Goal: Navigation & Orientation: Understand site structure

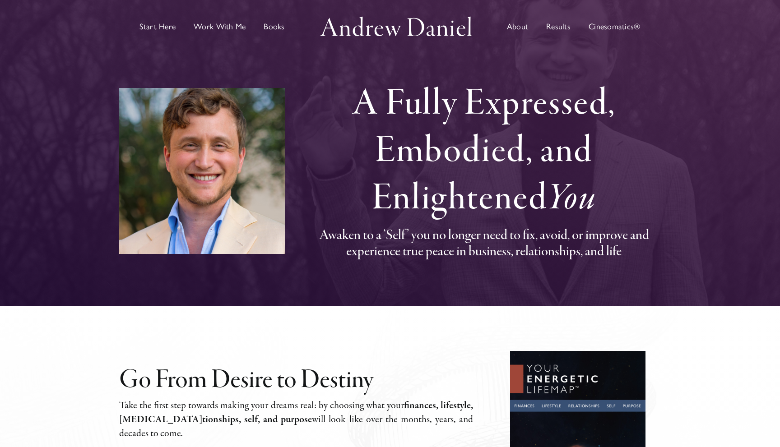
click at [162, 27] on span "Start Here" at bounding box center [157, 27] width 36 height 8
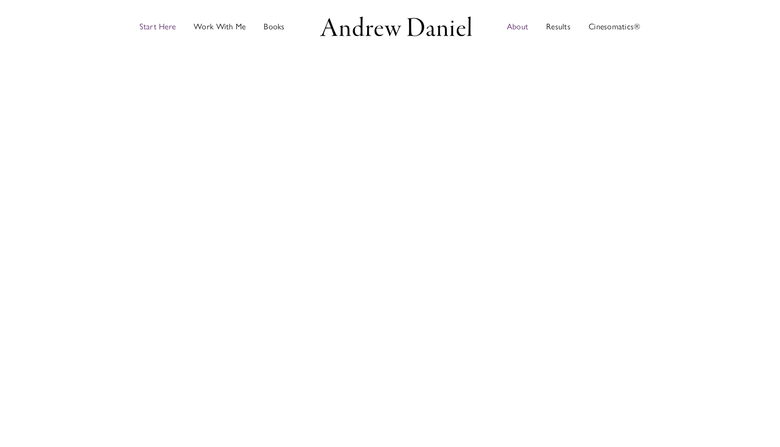
click at [526, 26] on span "About" at bounding box center [517, 27] width 21 height 8
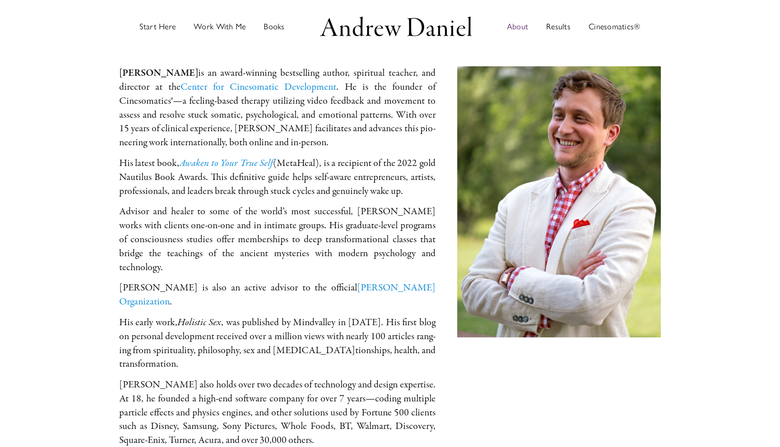
click at [356, 29] on img "Main Menu" at bounding box center [396, 26] width 158 height 25
